Goal: Transaction & Acquisition: Purchase product/service

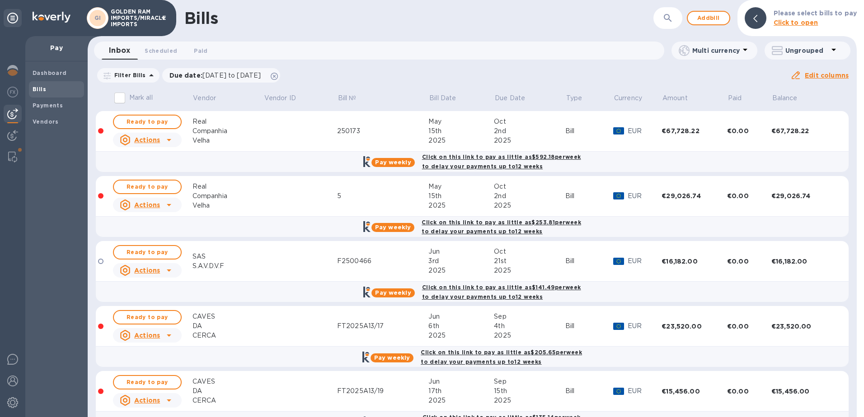
scroll to position [157, 0]
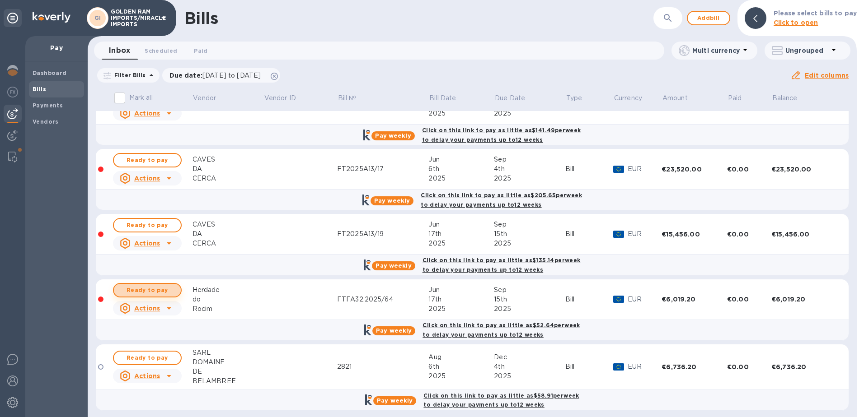
click at [164, 286] on span "Ready to pay" at bounding box center [147, 290] width 52 height 11
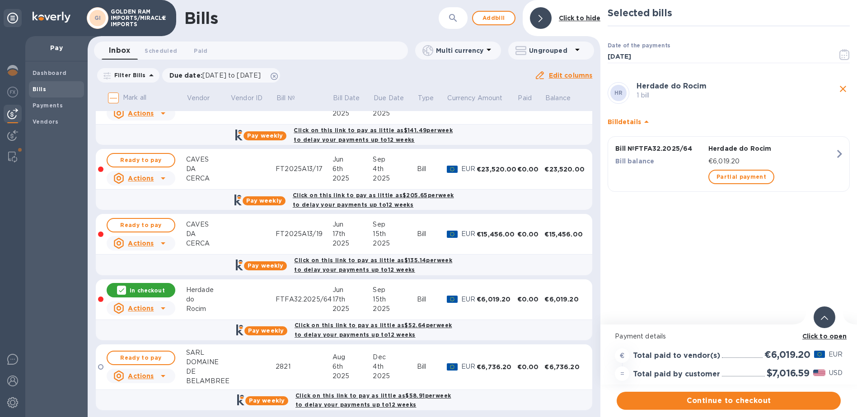
click at [719, 411] on div "Continue to checkout" at bounding box center [729, 401] width 228 height 22
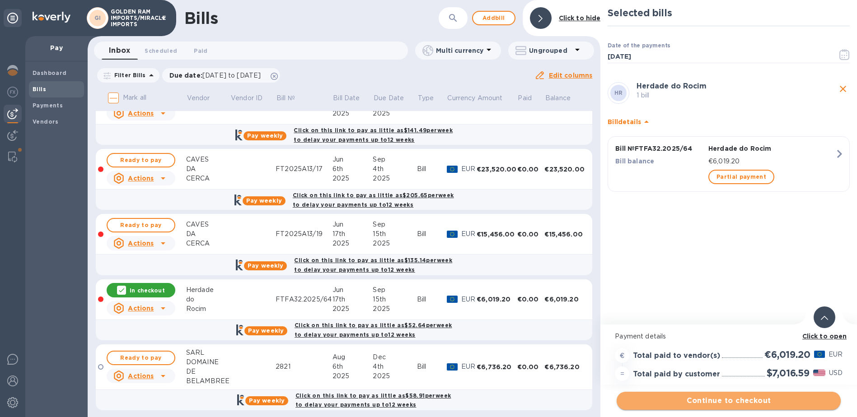
click at [721, 401] on span "Continue to checkout" at bounding box center [729, 401] width 210 height 11
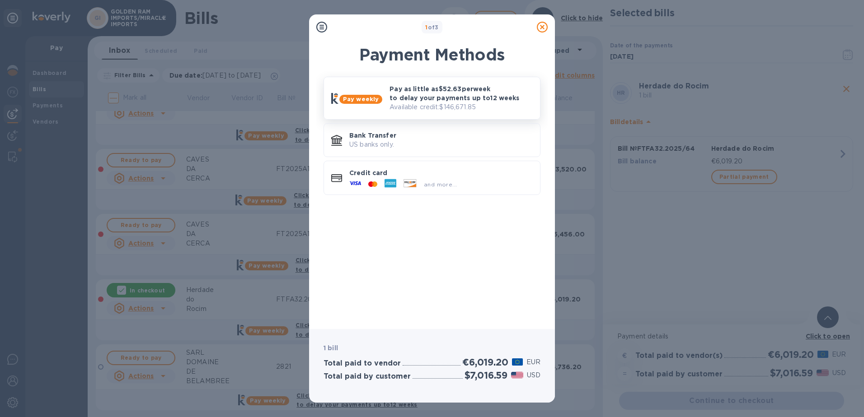
click at [462, 104] on p "Available credit: $146,671.85" at bounding box center [460, 107] width 143 height 9
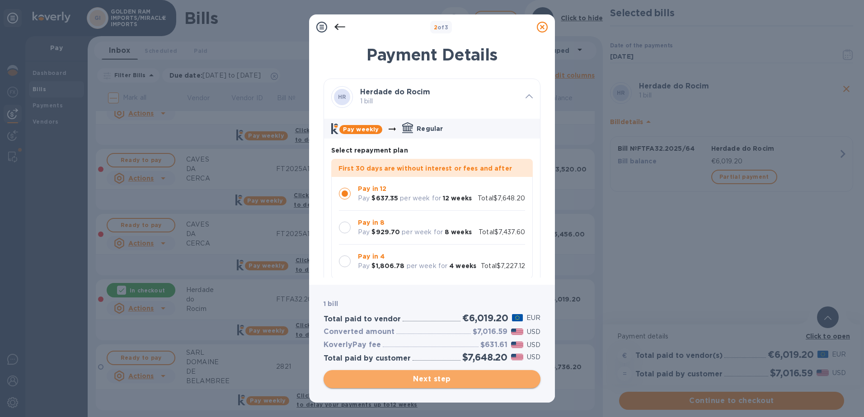
click at [435, 378] on span "Next step" at bounding box center [432, 379] width 202 height 11
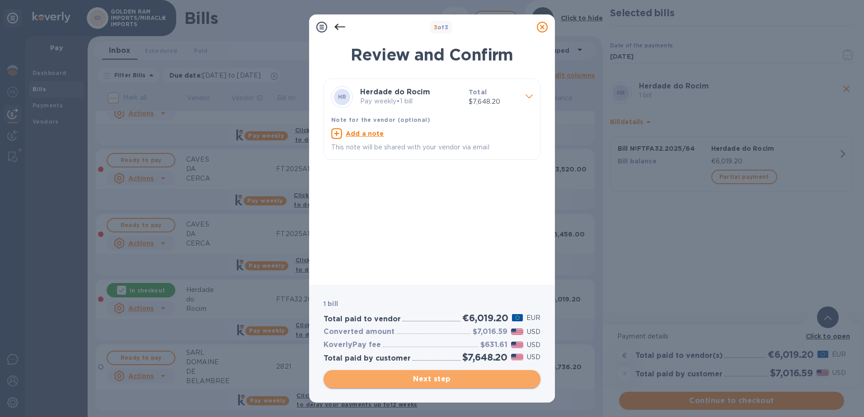
click at [435, 380] on span "Next step" at bounding box center [432, 379] width 202 height 11
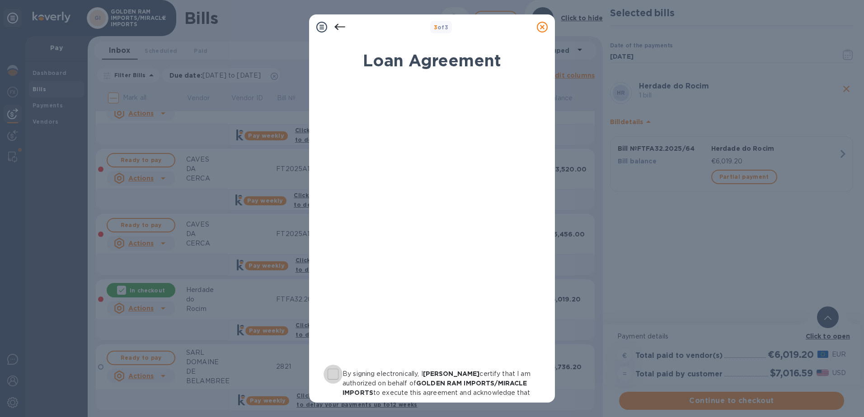
click at [335, 375] on input "By signing electronically, I [PERSON_NAME] certify that I am authorized on beha…" at bounding box center [332, 374] width 19 height 19
checkbox input "true"
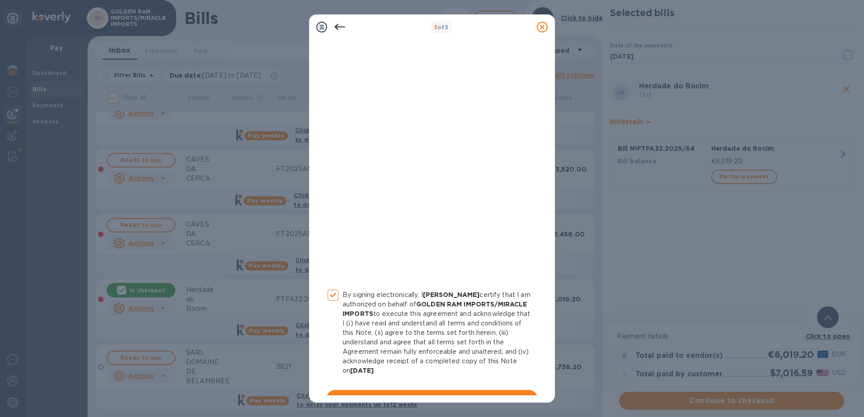
scroll to position [97, 0]
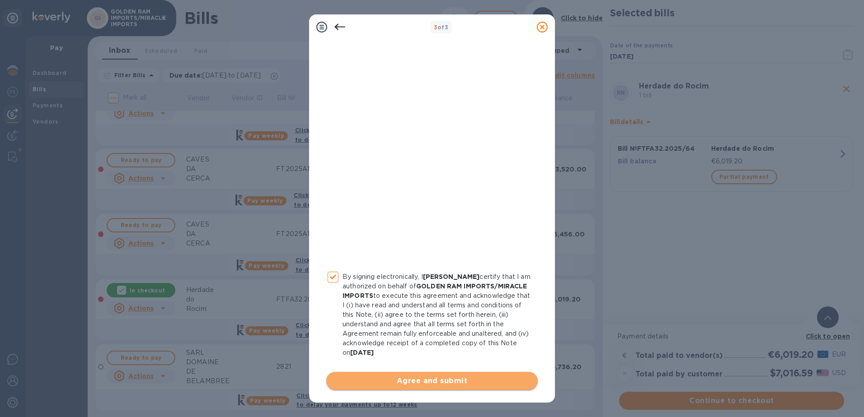
click at [459, 380] on span "Agree and submit" at bounding box center [431, 381] width 197 height 11
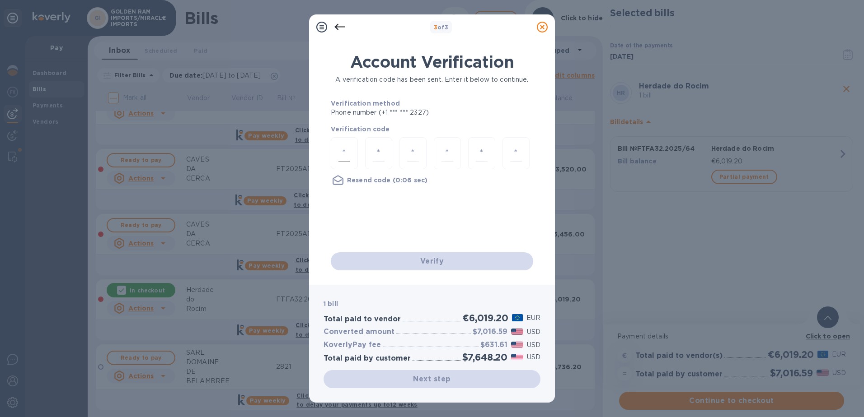
click at [350, 154] on div at bounding box center [344, 153] width 27 height 32
type input "9"
type input "4"
type input "0"
click at [341, 25] on icon at bounding box center [339, 27] width 11 height 11
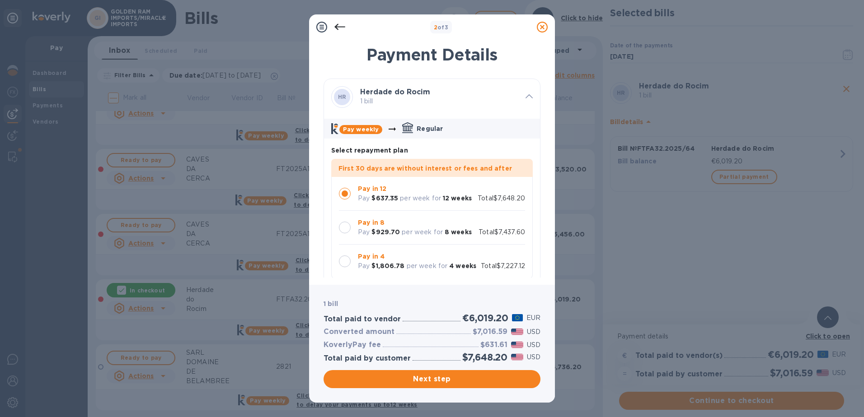
click at [341, 25] on icon at bounding box center [339, 27] width 11 height 11
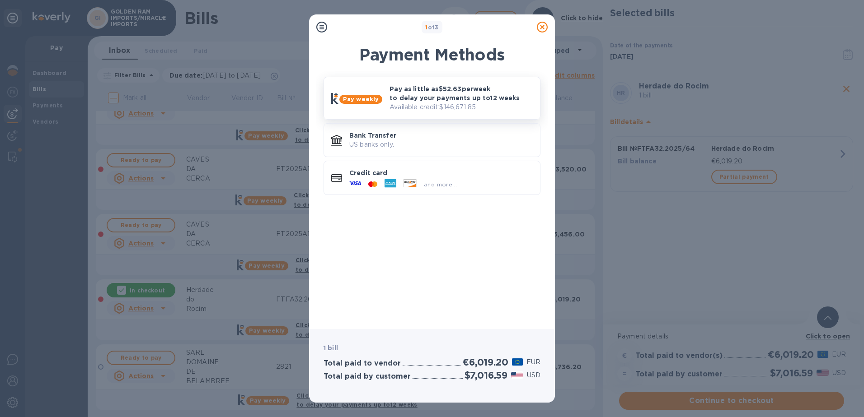
click at [405, 100] on p "Pay as little as $52.63 per week to delay your payments up to 12 weeks" at bounding box center [460, 93] width 143 height 18
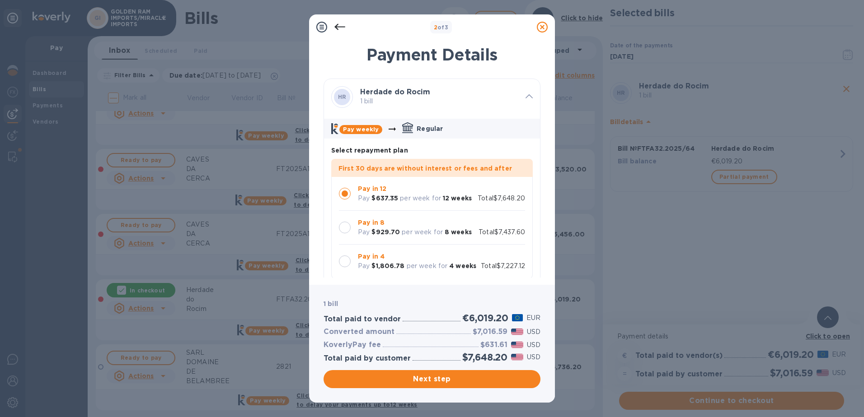
drag, startPoint x: 541, startPoint y: 89, endPoint x: 537, endPoint y: 107, distance: 19.4
click at [537, 107] on div "Payment Details HR Herdade do Rocim 1 bill Pay weekly Regular Select repayment …" at bounding box center [432, 159] width 246 height 251
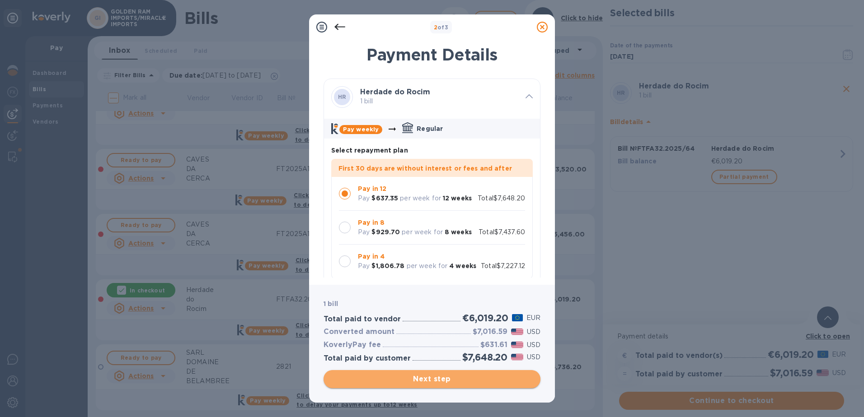
click at [416, 382] on span "Next step" at bounding box center [432, 379] width 202 height 11
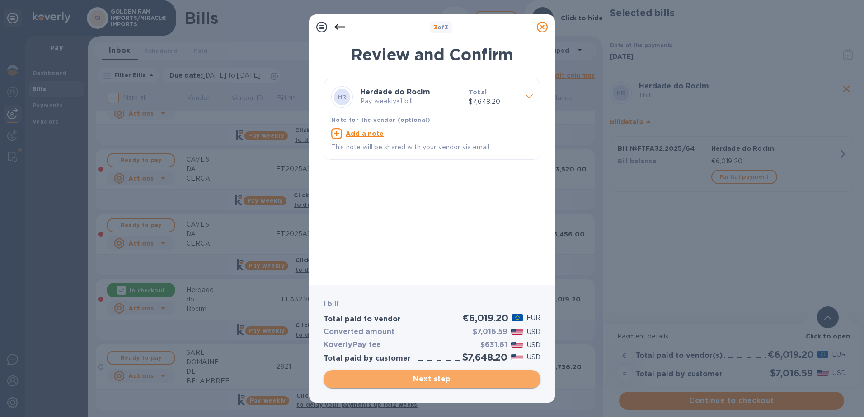
click at [417, 378] on span "Next step" at bounding box center [432, 379] width 202 height 11
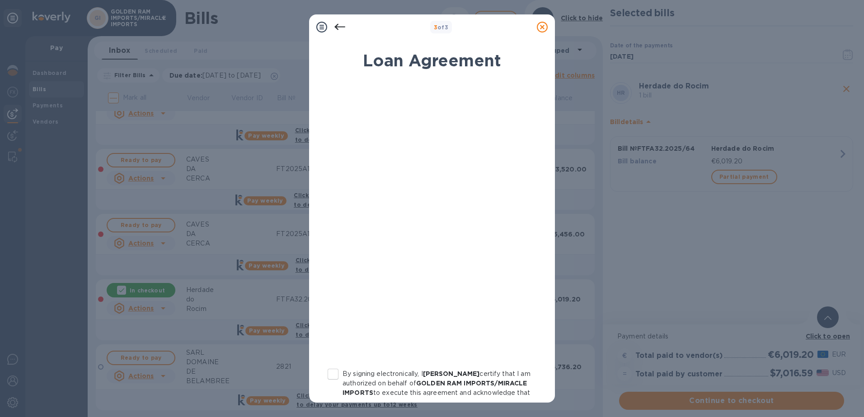
click at [338, 21] on div at bounding box center [340, 27] width 18 height 18
click at [335, 28] on icon at bounding box center [339, 27] width 11 height 11
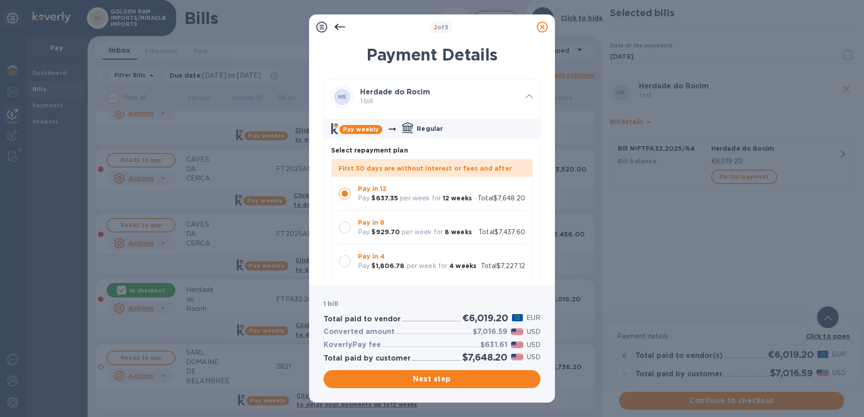
click at [541, 24] on icon at bounding box center [542, 27] width 11 height 11
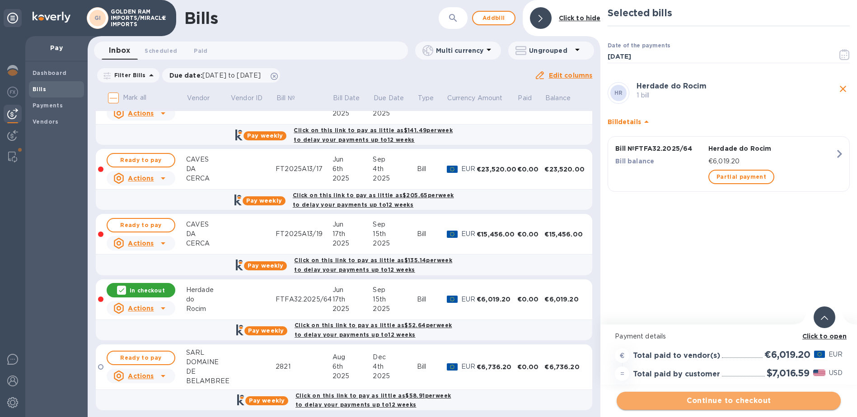
click at [732, 403] on span "Continue to checkout" at bounding box center [729, 401] width 210 height 11
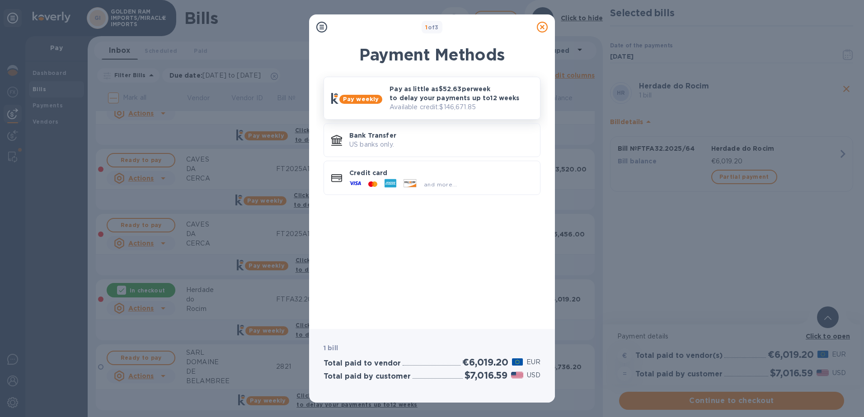
click at [456, 92] on p "Pay as little as $52.63 per week to delay your payments up to 12 weeks" at bounding box center [460, 93] width 143 height 18
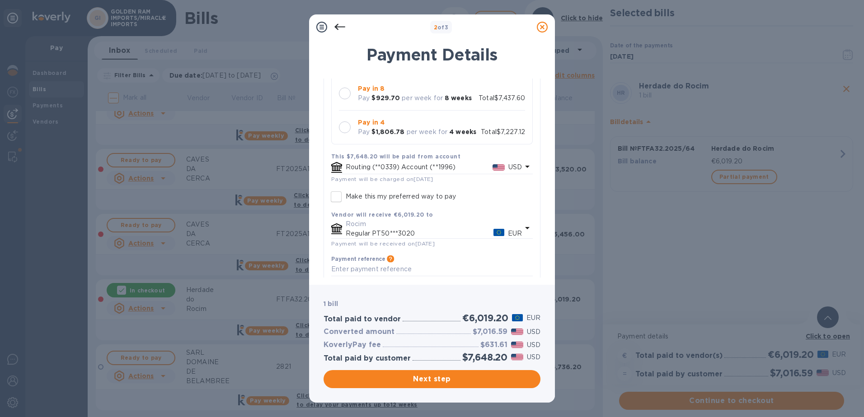
scroll to position [174, 0]
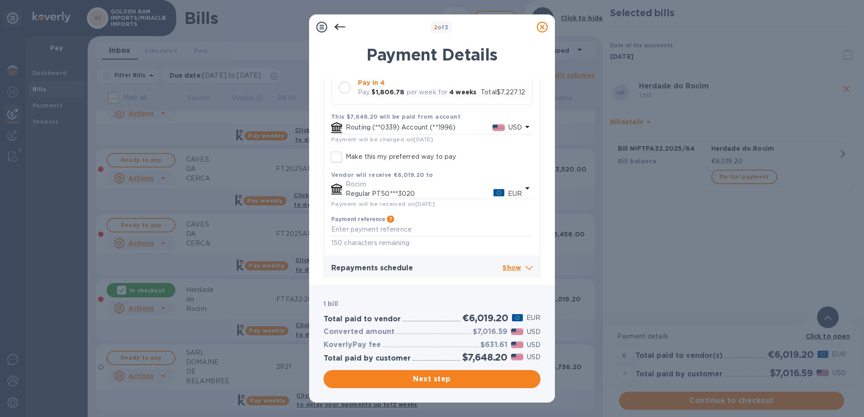
click at [525, 126] on icon at bounding box center [527, 127] width 5 height 2
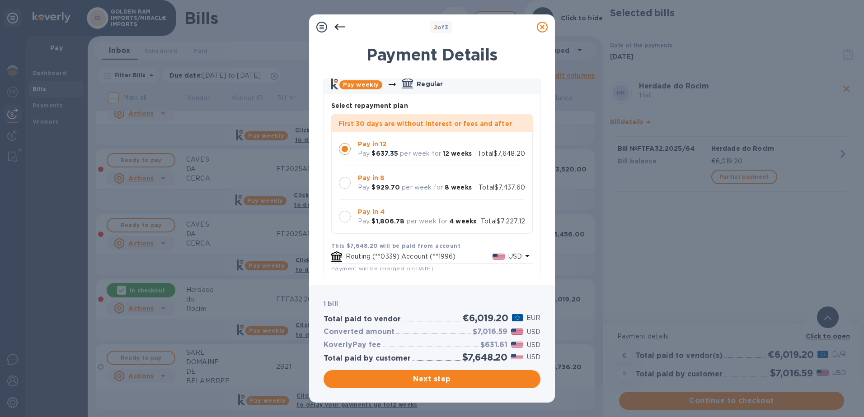
scroll to position [0, 0]
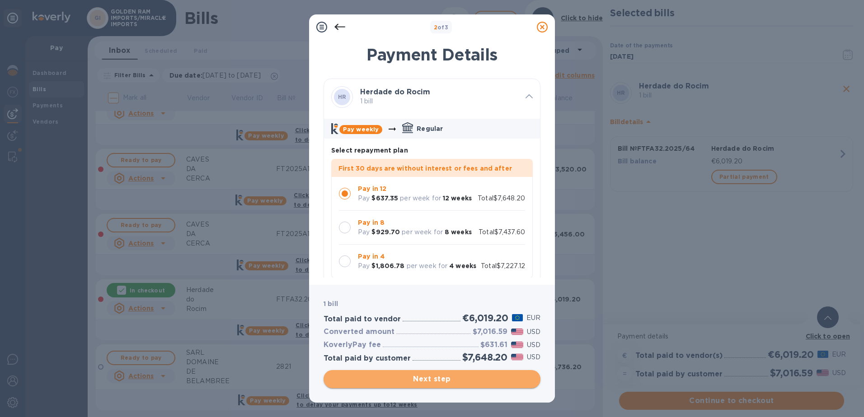
click at [435, 376] on span "Next step" at bounding box center [432, 379] width 202 height 11
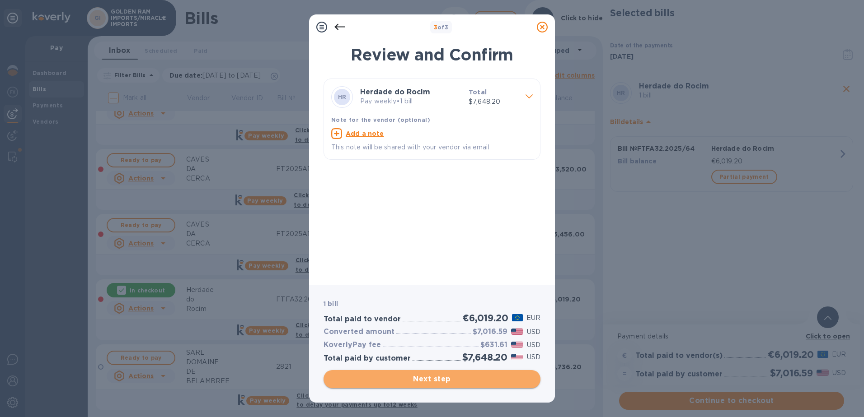
click at [434, 381] on span "Next step" at bounding box center [432, 379] width 202 height 11
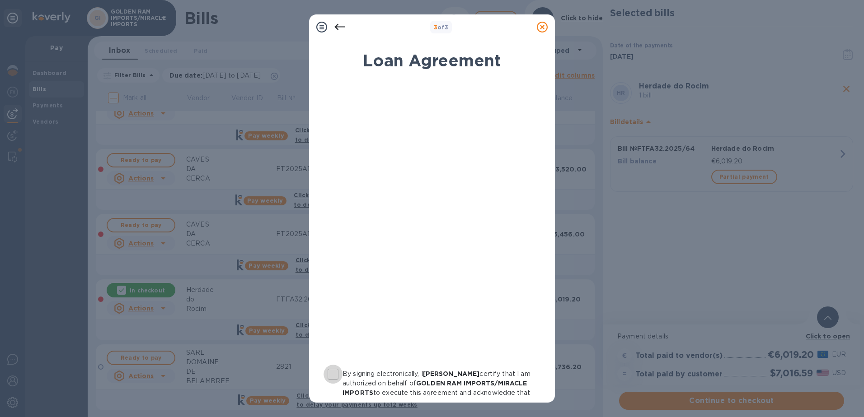
click at [332, 374] on input "By signing electronically, I [PERSON_NAME] certify that I am authorized on beha…" at bounding box center [332, 374] width 19 height 19
checkbox input "true"
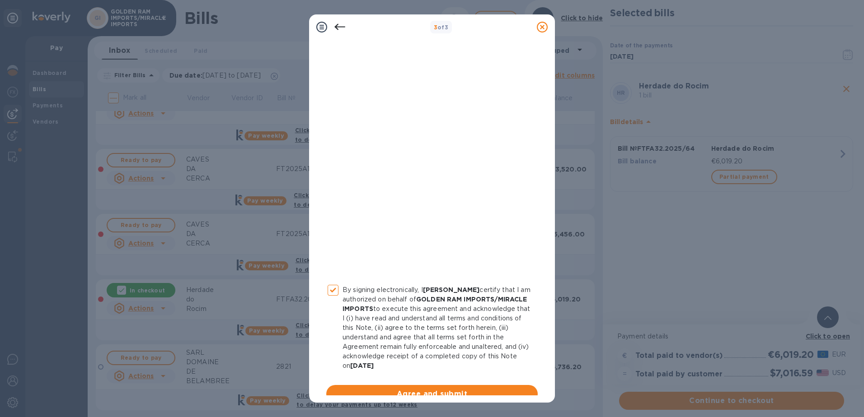
scroll to position [97, 0]
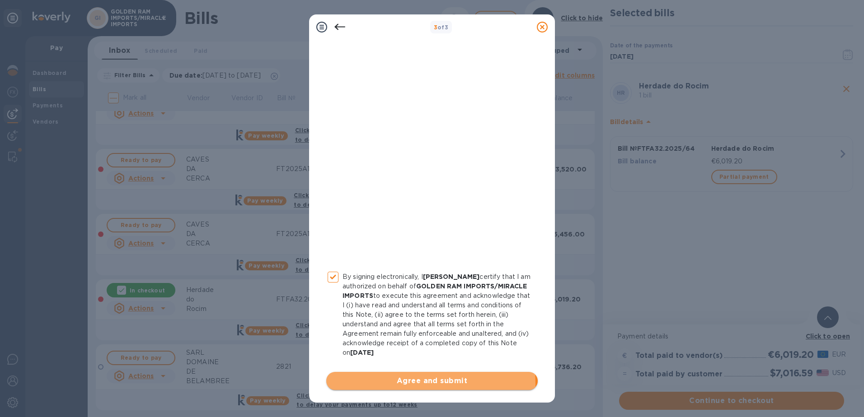
click at [422, 384] on span "Agree and submit" at bounding box center [431, 381] width 197 height 11
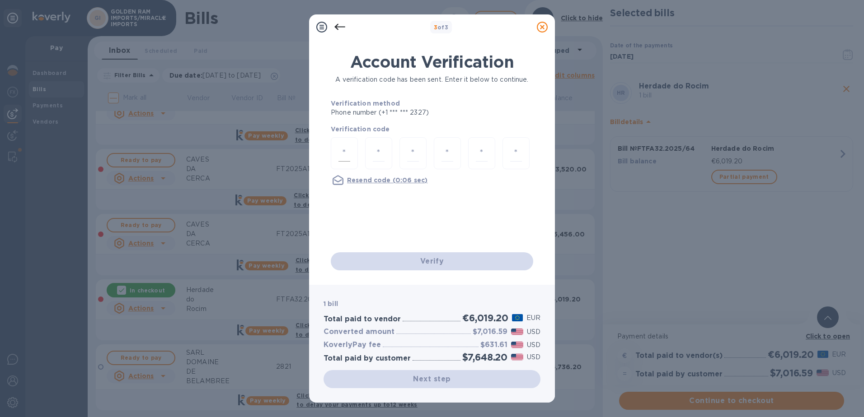
click at [334, 145] on div at bounding box center [344, 153] width 27 height 32
type input "9"
type input "4"
type input "0"
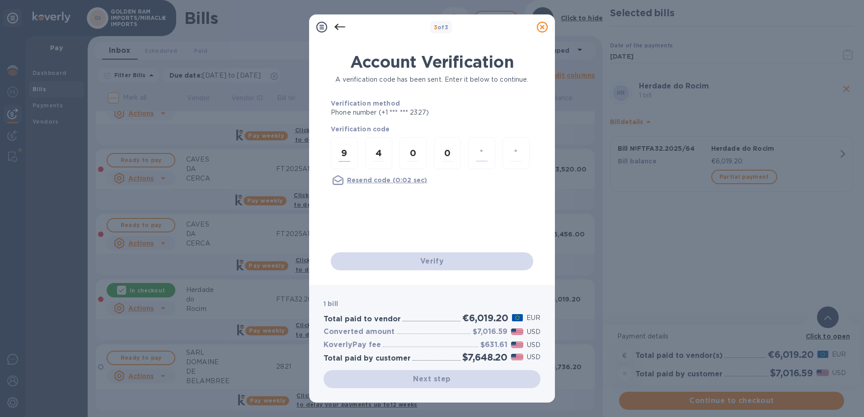
type input "3"
type input "7"
click at [348, 152] on input "number" at bounding box center [344, 153] width 12 height 17
type input "9"
type input "3"
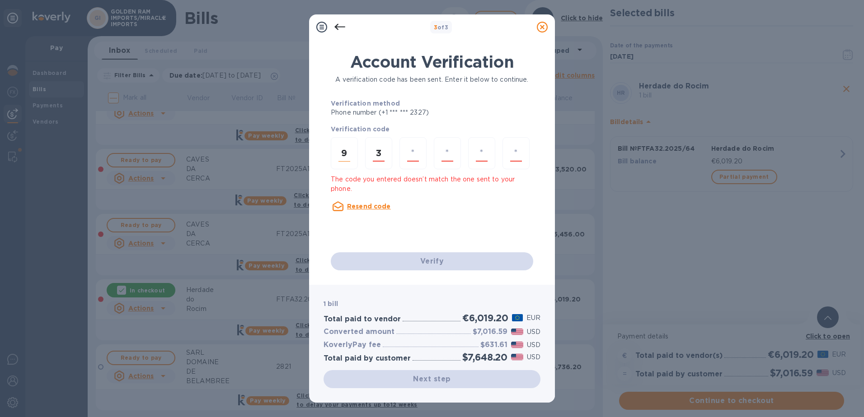
type input "7"
type input "6"
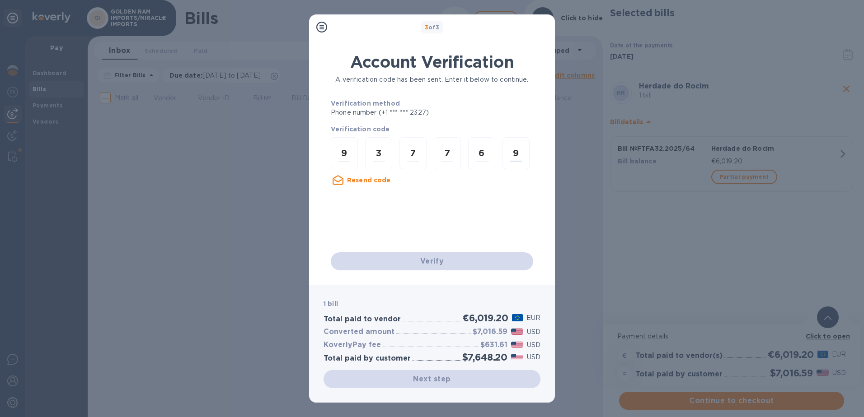
scroll to position [0, 0]
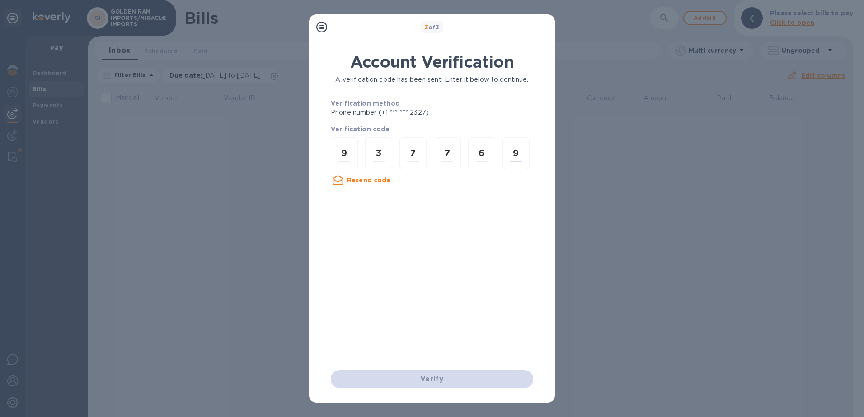
type input "9"
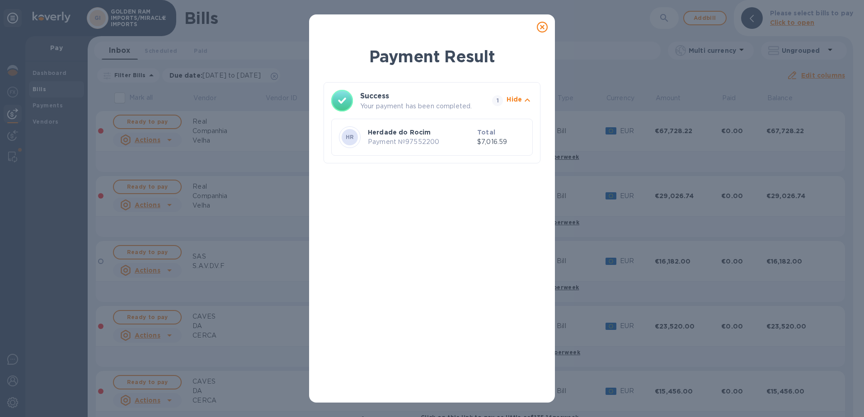
click at [543, 28] on icon at bounding box center [542, 27] width 11 height 11
